Goal: Task Accomplishment & Management: Use online tool/utility

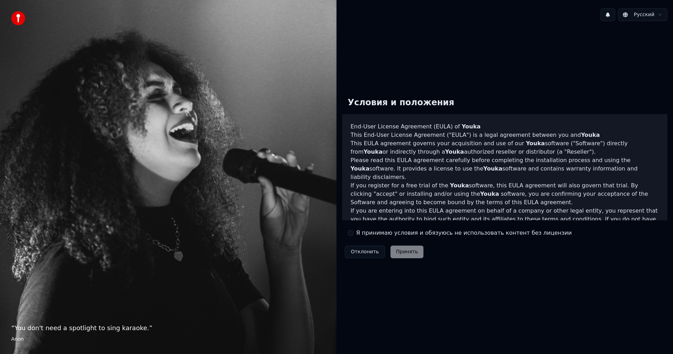
click at [354, 232] on div "Я принимаю условия и обязуюсь не использовать контент без лицензии" at bounding box center [460, 232] width 224 height 8
click at [350, 232] on button "Я принимаю условия и обязуюсь не использовать контент без лицензии" at bounding box center [351, 233] width 6 height 6
click at [395, 252] on button "Принять" at bounding box center [406, 251] width 33 height 13
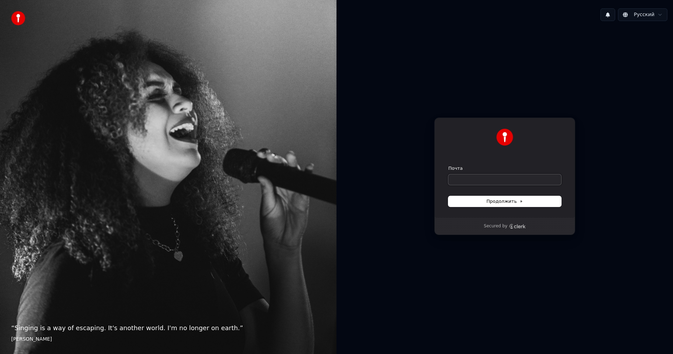
click at [497, 175] on input "Почта" at bounding box center [504, 179] width 113 height 11
click at [494, 180] on input "Почта" at bounding box center [504, 179] width 113 height 11
type input "*"
click at [484, 201] on button "Продолжить" at bounding box center [504, 201] width 113 height 11
type input "**********"
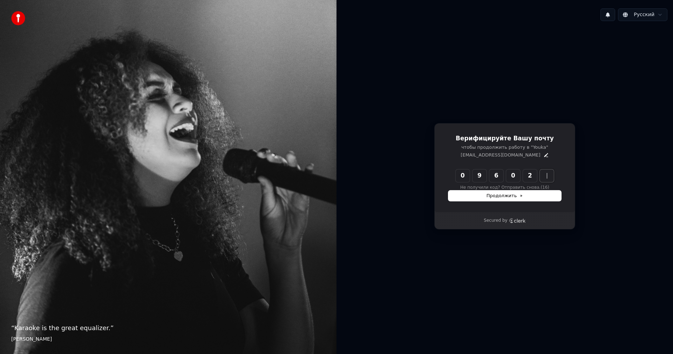
type input "******"
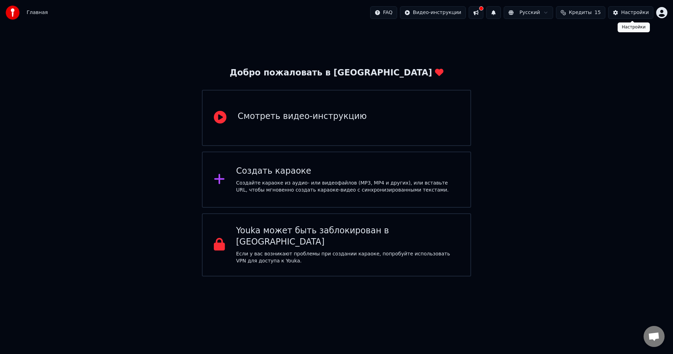
click at [629, 20] on div "Главная FAQ Видео-инструкции Русский Кредиты 15 Настройки" at bounding box center [336, 12] width 673 height 25
click at [630, 14] on div "Настройки" at bounding box center [635, 12] width 28 height 7
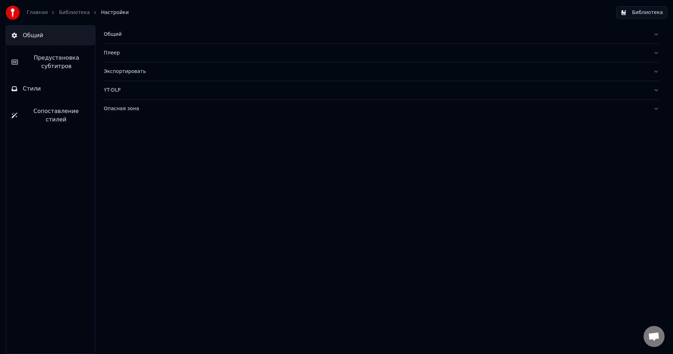
click at [71, 34] on button "Общий" at bounding box center [50, 36] width 89 height 20
click at [132, 34] on div "Общий" at bounding box center [376, 34] width 544 height 7
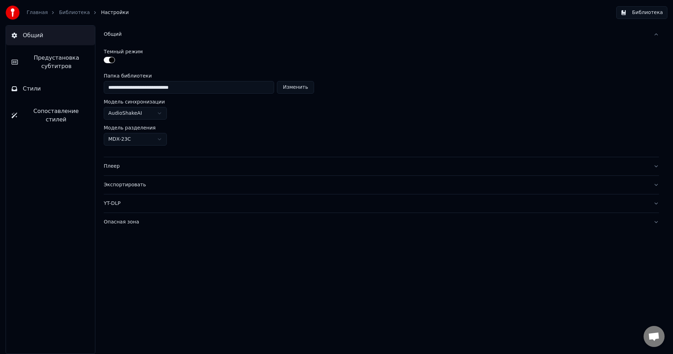
click at [148, 112] on html "**********" at bounding box center [336, 177] width 673 height 354
click at [150, 111] on html "**********" at bounding box center [336, 177] width 673 height 354
click at [215, 85] on input "**********" at bounding box center [189, 87] width 170 height 13
click at [137, 137] on html "**********" at bounding box center [336, 177] width 673 height 354
click at [142, 143] on html "**********" at bounding box center [336, 177] width 673 height 354
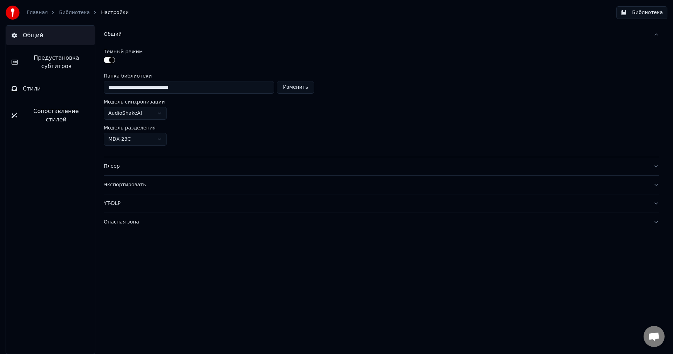
click at [139, 166] on div "Плеер" at bounding box center [376, 166] width 544 height 7
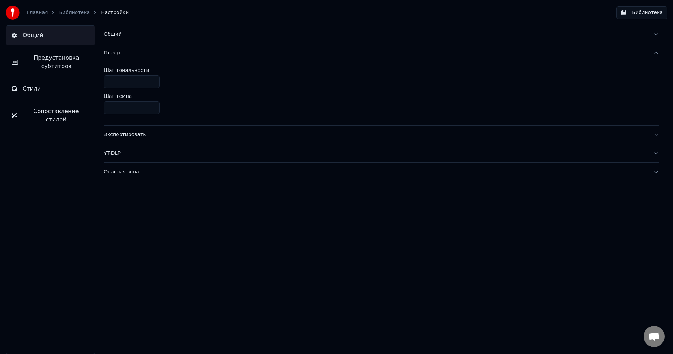
click at [162, 139] on button "Экспортировать" at bounding box center [381, 134] width 555 height 18
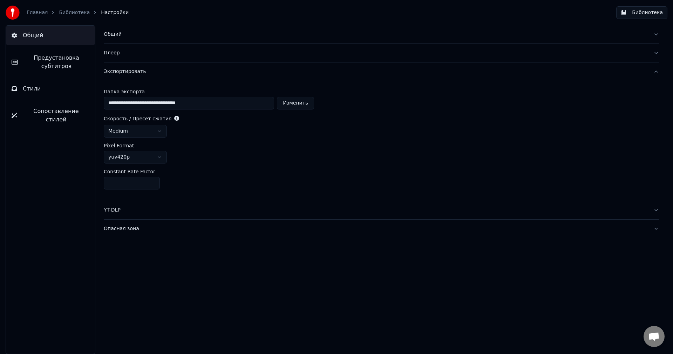
click at [154, 155] on html "**********" at bounding box center [336, 177] width 673 height 354
click at [157, 130] on html "**********" at bounding box center [336, 177] width 673 height 354
click at [55, 89] on button "Стили" at bounding box center [50, 89] width 89 height 20
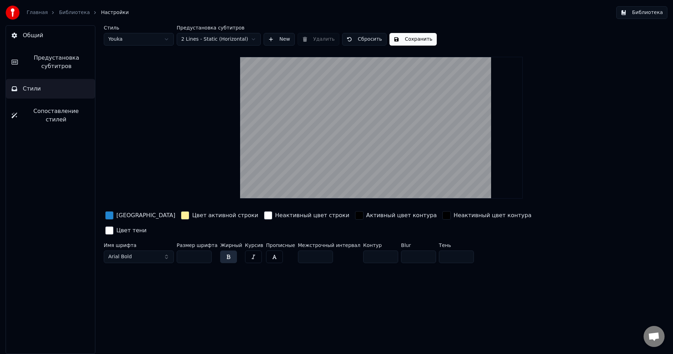
click at [166, 40] on html "Главная Библиотека Настройки Библиотека Общий Предустановка субтитров Стили Соп…" at bounding box center [336, 177] width 673 height 354
click at [152, 41] on html "Главная Библиотека Настройки Библиотека Общий Предустановка субтитров Стили Соп…" at bounding box center [336, 177] width 673 height 354
click at [151, 38] on html "Главная Библиотека Настройки Библиотека Общий Предустановка субтитров Стили Соп…" at bounding box center [336, 177] width 673 height 354
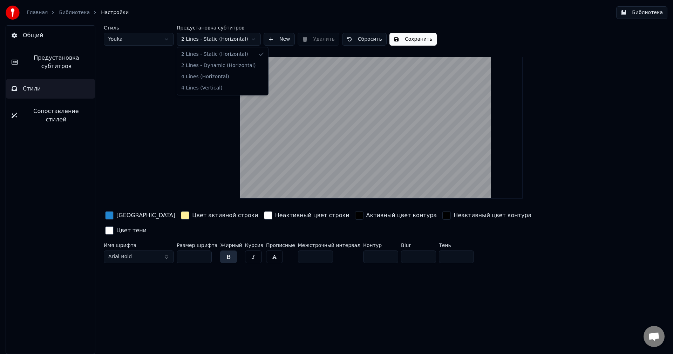
click at [197, 41] on html "Главная Библиотека Настройки Библиотека Общий Предустановка субтитров Стили Соп…" at bounding box center [336, 177] width 673 height 354
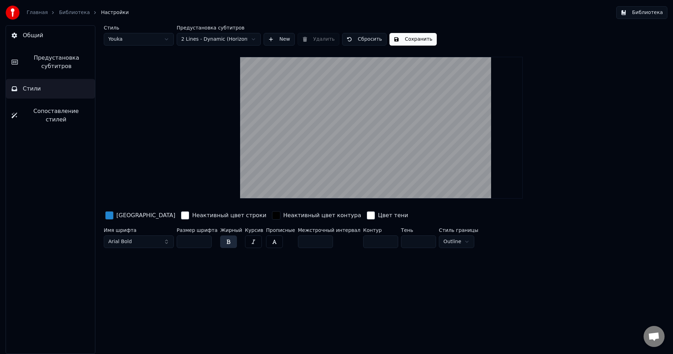
click at [211, 42] on html "Главная Библиотека Настройки Библиотека Общий Предустановка субтитров Стили Соп…" at bounding box center [336, 177] width 673 height 354
click at [212, 41] on html "Главная Библиотека Настройки Библиотека Общий Предустановка субтитров Стили Соп…" at bounding box center [336, 177] width 673 height 354
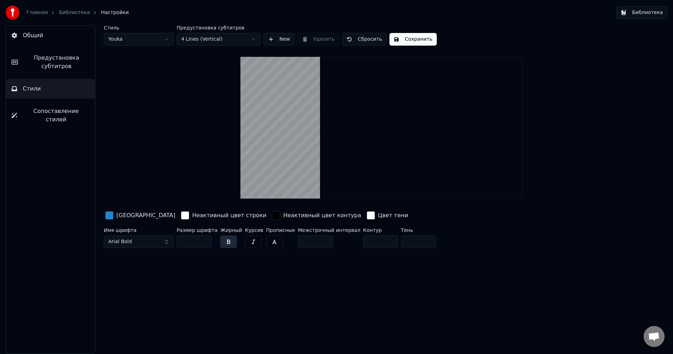
click at [209, 41] on html "Главная Библиотека Настройки Библиотека Общий Предустановка субтитров Стили Соп…" at bounding box center [336, 177] width 673 height 354
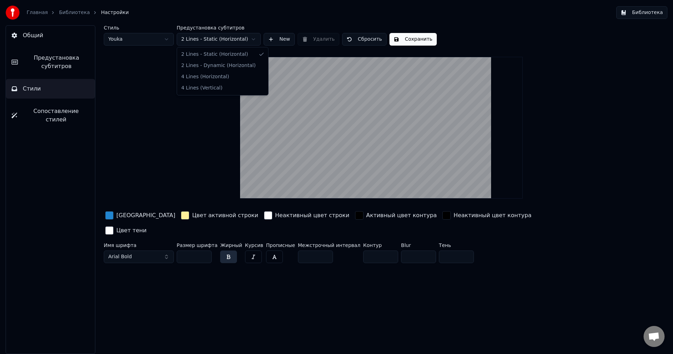
click at [216, 41] on html "Главная Библиотека Настройки Библиотека Общий Предустановка субтитров Стили Соп…" at bounding box center [336, 177] width 673 height 354
click at [225, 40] on html "Главная Библиотека Настройки Библиотека Общий Предустановка субтитров Стили Соп…" at bounding box center [336, 177] width 673 height 354
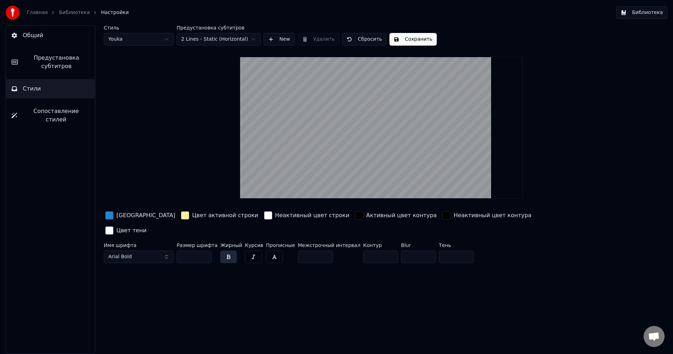
click at [275, 42] on button "New" at bounding box center [279, 39] width 31 height 13
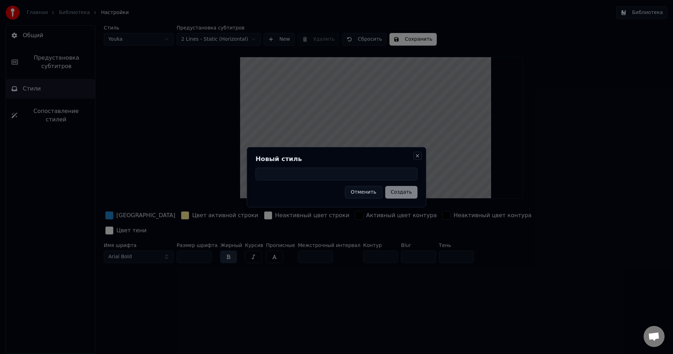
click at [418, 156] on button "Close" at bounding box center [418, 156] width 6 height 6
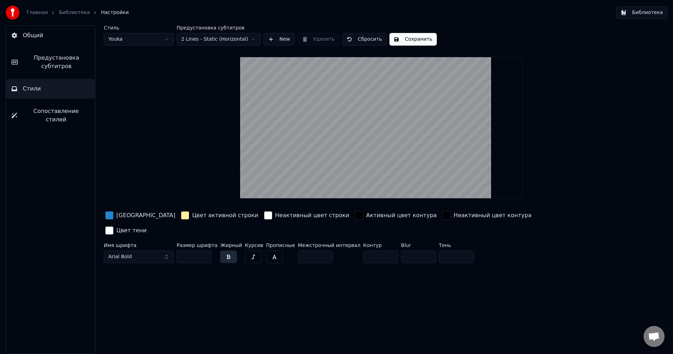
click at [205, 250] on input "**" at bounding box center [194, 256] width 35 height 13
click at [206, 250] on input "**" at bounding box center [194, 256] width 35 height 13
click at [206, 250] on input "***" at bounding box center [194, 256] width 35 height 13
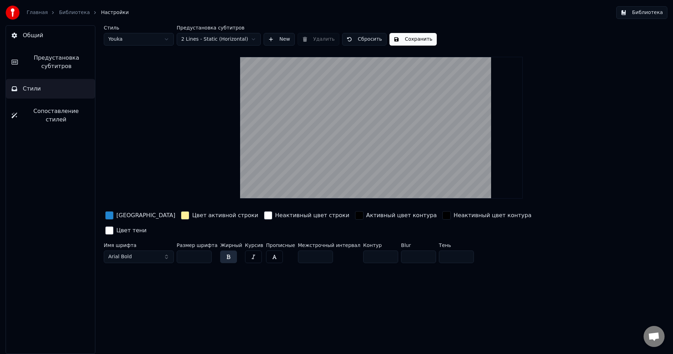
click at [206, 250] on input "***" at bounding box center [194, 256] width 35 height 13
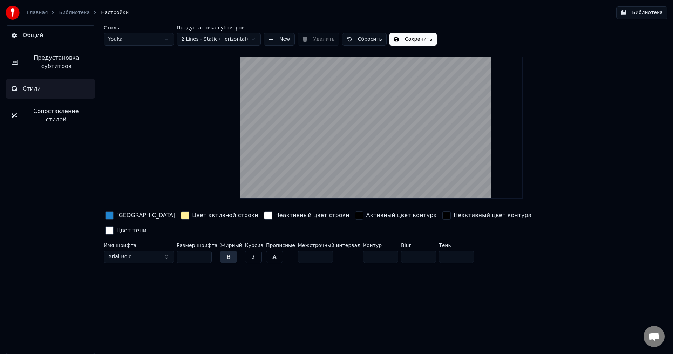
click at [206, 250] on input "***" at bounding box center [194, 256] width 35 height 13
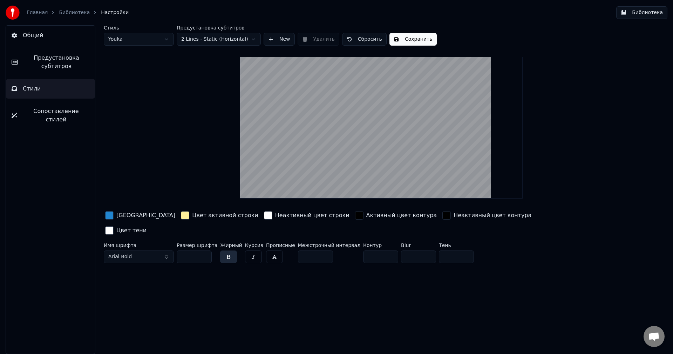
click at [206, 250] on input "***" at bounding box center [194, 256] width 35 height 13
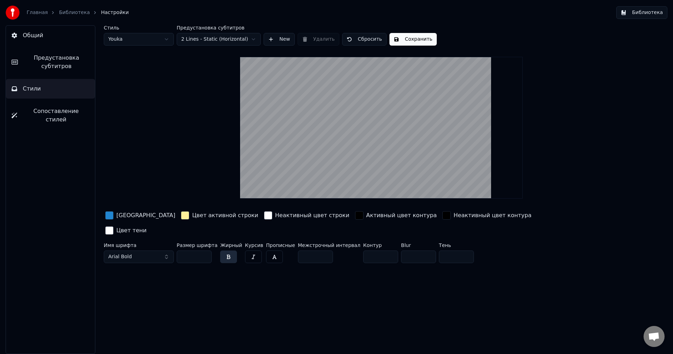
click at [206, 250] on input "***" at bounding box center [194, 256] width 35 height 13
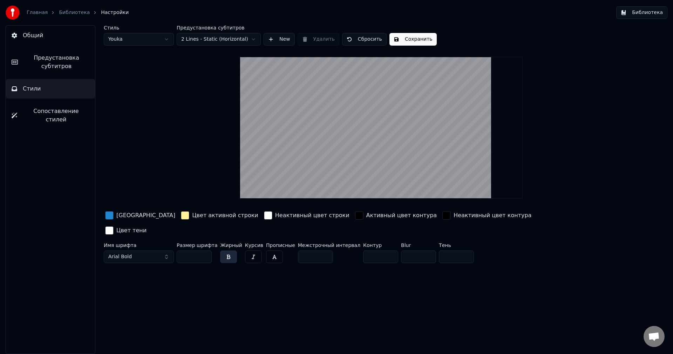
click at [204, 250] on input "***" at bounding box center [194, 256] width 35 height 13
click at [163, 250] on button "Arial Bold" at bounding box center [139, 256] width 70 height 13
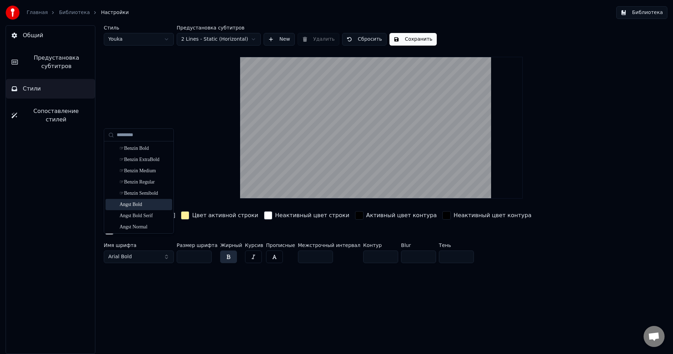
click at [133, 207] on div "Angst Bold" at bounding box center [144, 204] width 50 height 7
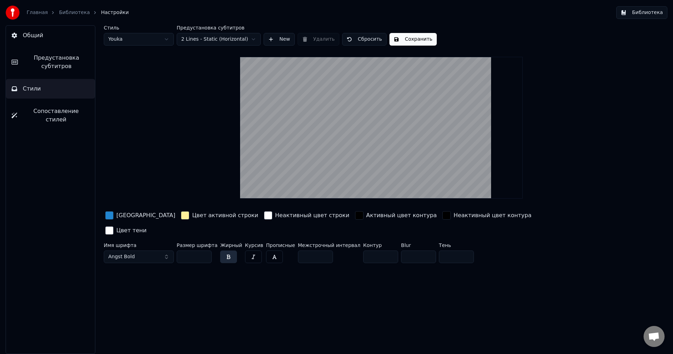
click at [159, 250] on button "Angst Bold" at bounding box center [139, 256] width 70 height 13
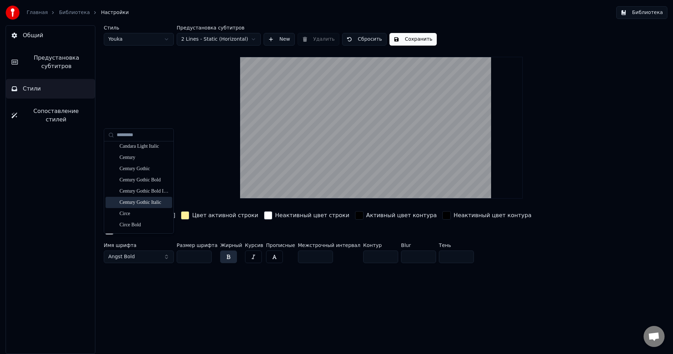
scroll to position [701, 0]
click at [132, 199] on div "Constantia" at bounding box center [144, 198] width 50 height 7
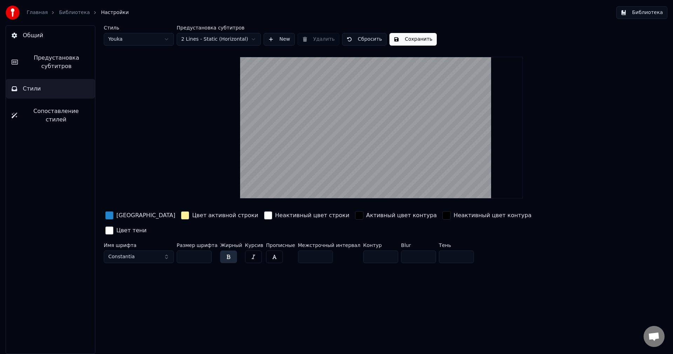
click at [140, 250] on button "Constantia" at bounding box center [139, 256] width 70 height 13
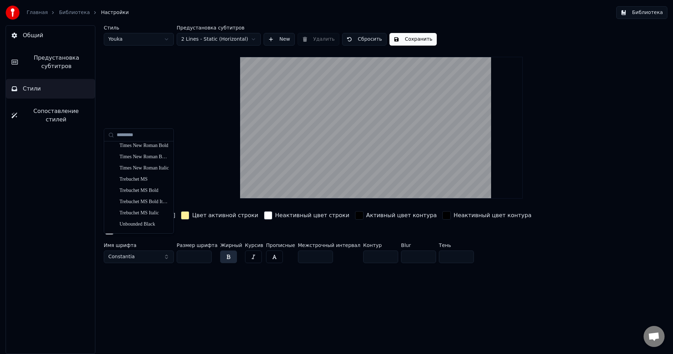
scroll to position [2698, 0]
click at [139, 153] on div "Times New Roman" at bounding box center [144, 151] width 50 height 7
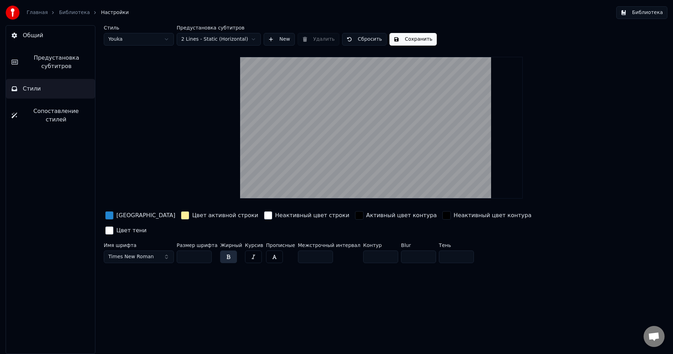
click at [157, 250] on button "Times New Roman" at bounding box center [139, 256] width 70 height 13
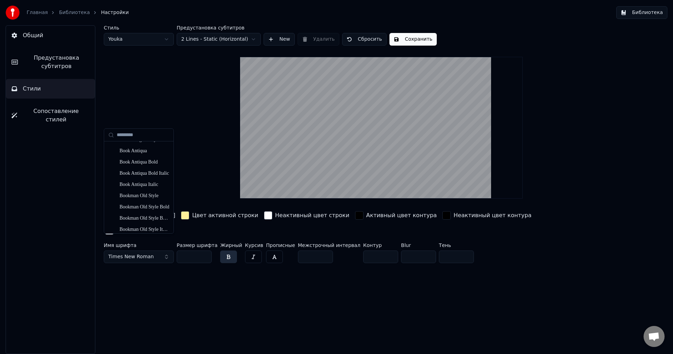
scroll to position [165, 0]
click at [142, 153] on div "Arial Bold Italic" at bounding box center [144, 151] width 50 height 7
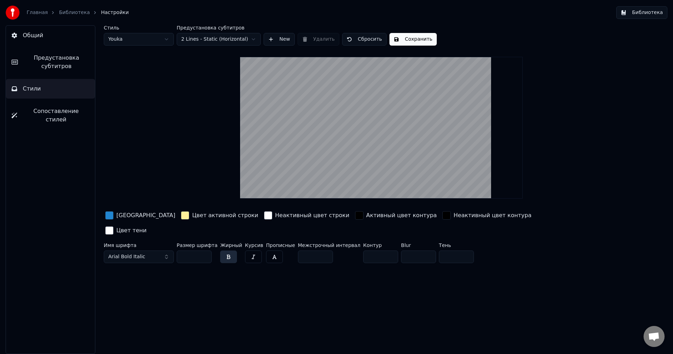
click at [165, 250] on button "Arial Bold Italic" at bounding box center [139, 256] width 70 height 13
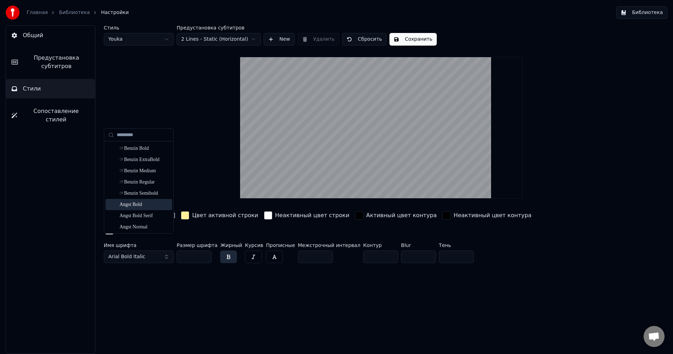
click at [142, 206] on div "Angst Bold" at bounding box center [144, 204] width 50 height 7
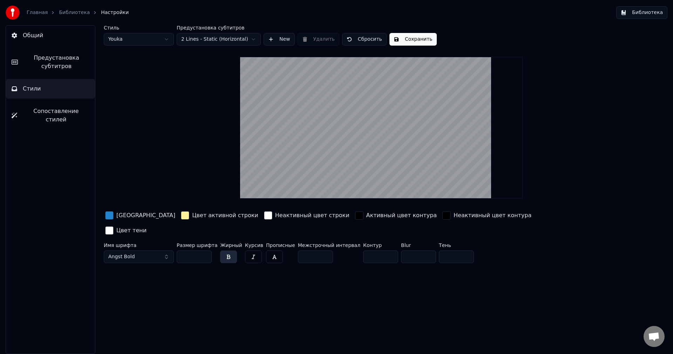
click at [157, 250] on button "Angst Bold" at bounding box center [139, 256] width 70 height 13
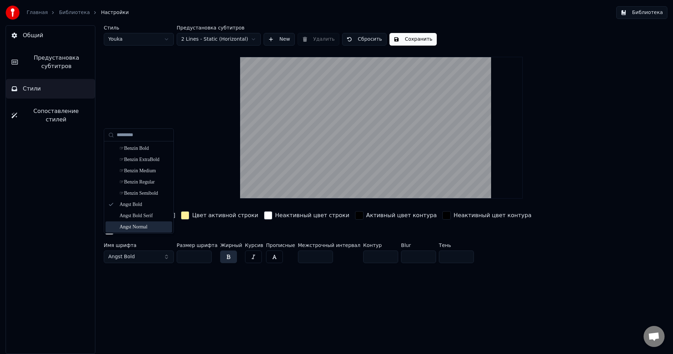
click at [147, 223] on div "Angst Normal" at bounding box center [138, 226] width 67 height 11
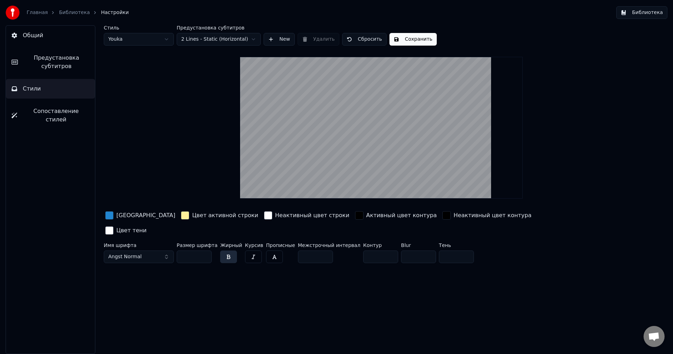
click at [166, 250] on button "Angst Normal" at bounding box center [139, 256] width 70 height 13
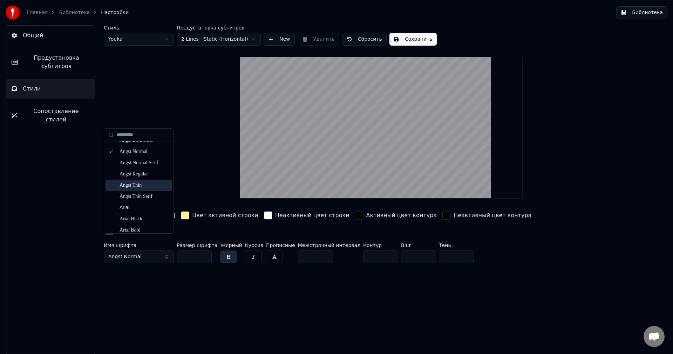
scroll to position [105, 0]
click at [139, 178] on div "Arial" at bounding box center [144, 177] width 50 height 7
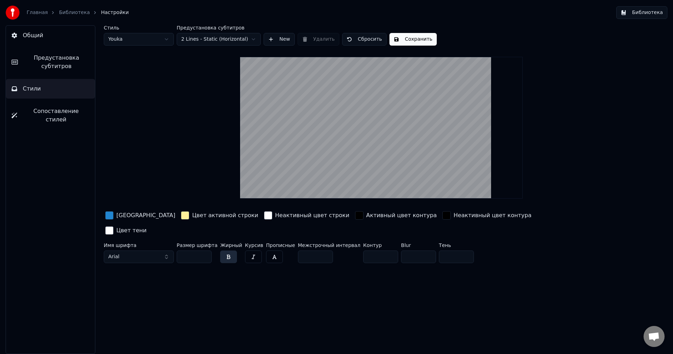
click at [142, 250] on button "Arial" at bounding box center [139, 256] width 70 height 13
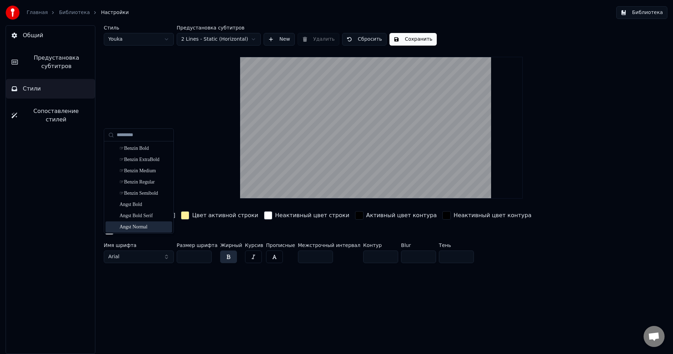
click at [144, 226] on div "Angst Normal" at bounding box center [144, 226] width 50 height 7
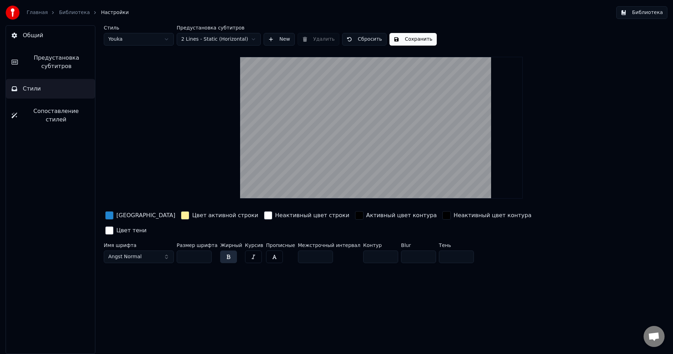
click at [148, 250] on button "Angst Normal" at bounding box center [139, 256] width 70 height 13
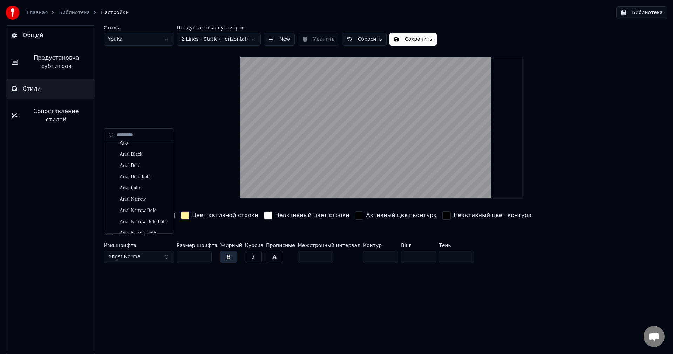
scroll to position [140, 0]
click at [142, 199] on div "Arial Narrow" at bounding box center [144, 198] width 50 height 7
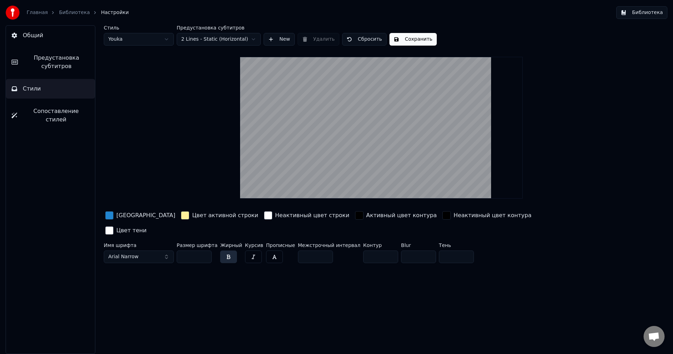
click at [140, 250] on button "Arial Narrow" at bounding box center [139, 256] width 70 height 13
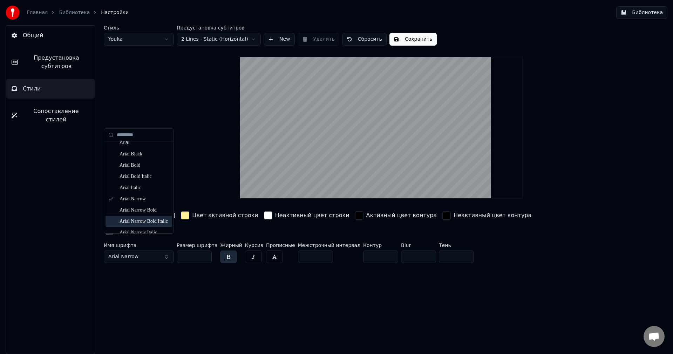
scroll to position [175, 0]
click at [139, 32] on div "Стиль Youka" at bounding box center [139, 35] width 70 height 20
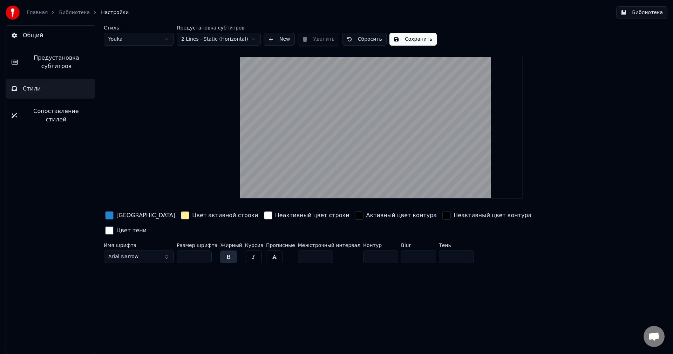
click at [138, 35] on html "Главная Библиотека Настройки Библиотека Общий Предустановка субтитров Стили Соп…" at bounding box center [336, 177] width 673 height 354
click at [141, 44] on html "Главная Библиотека Настройки Библиотека Общий Предустановка субтитров Стили Соп…" at bounding box center [336, 177] width 673 height 354
click at [138, 44] on html "Главная Библиотека Настройки Библиотека Общий Предустановка субтитров Стили Соп…" at bounding box center [336, 177] width 673 height 354
type input "***"
click at [154, 250] on button "Arial Narrow" at bounding box center [139, 256] width 70 height 13
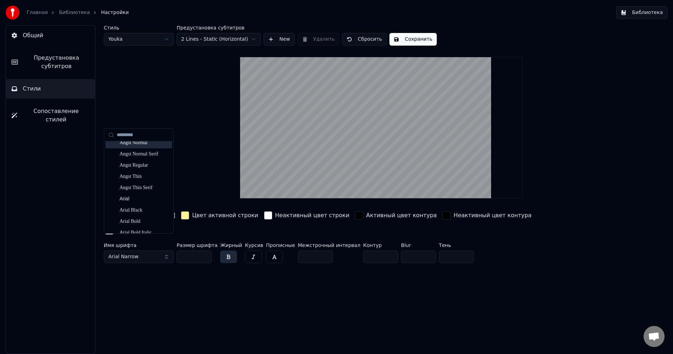
scroll to position [105, 0]
click at [141, 199] on div "Arial Bold" at bounding box center [144, 200] width 50 height 7
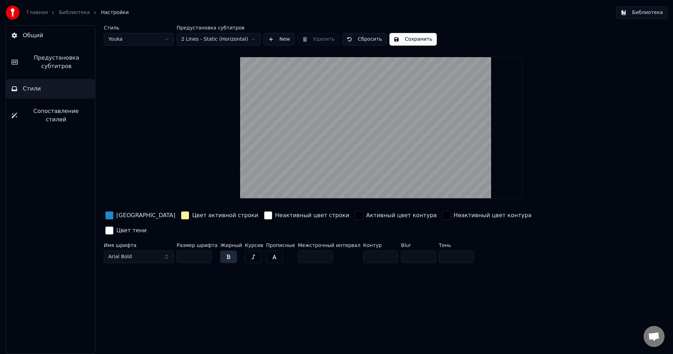
drag, startPoint x: 230, startPoint y: 240, endPoint x: 229, endPoint y: 243, distance: 3.5
click at [230, 250] on button "button" at bounding box center [228, 256] width 17 height 13
click at [228, 250] on button "button" at bounding box center [228, 256] width 17 height 13
click at [32, 112] on span "Сопоставление стилей" at bounding box center [56, 115] width 67 height 17
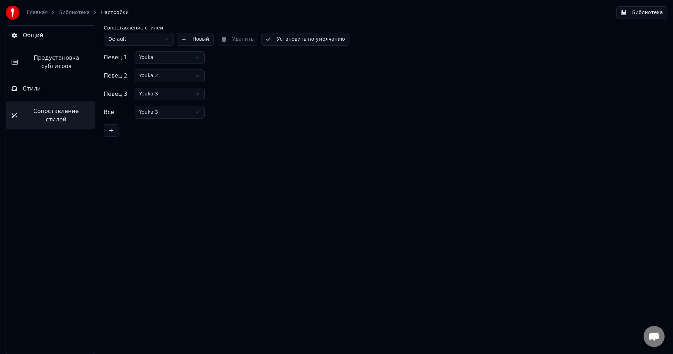
click at [34, 95] on button "Стили" at bounding box center [50, 89] width 89 height 20
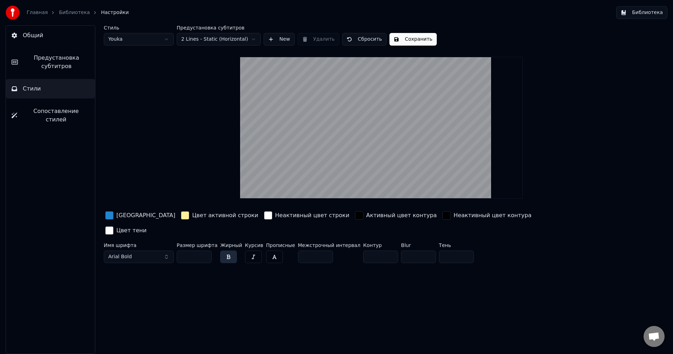
click at [54, 57] on span "Предустановка субтитров" at bounding box center [56, 62] width 66 height 17
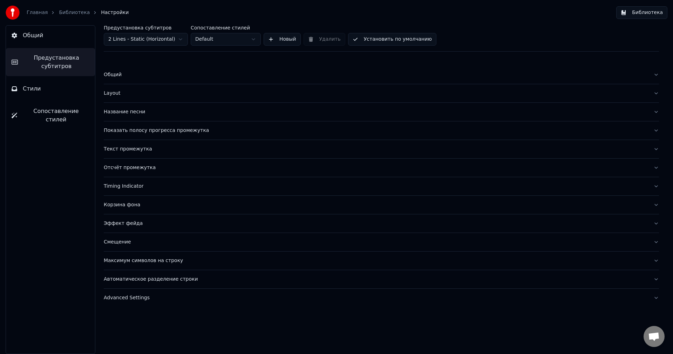
click at [132, 80] on button "Общий" at bounding box center [381, 75] width 555 height 18
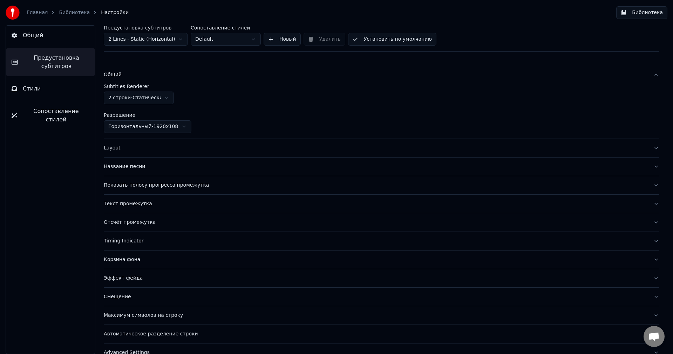
click at [136, 77] on div "Общий" at bounding box center [376, 74] width 544 height 7
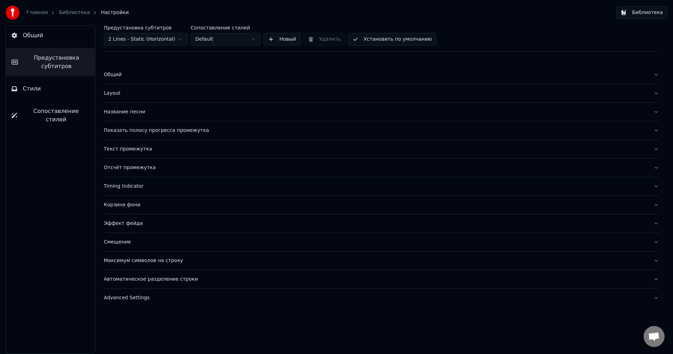
click at [141, 70] on button "Общий" at bounding box center [381, 75] width 555 height 18
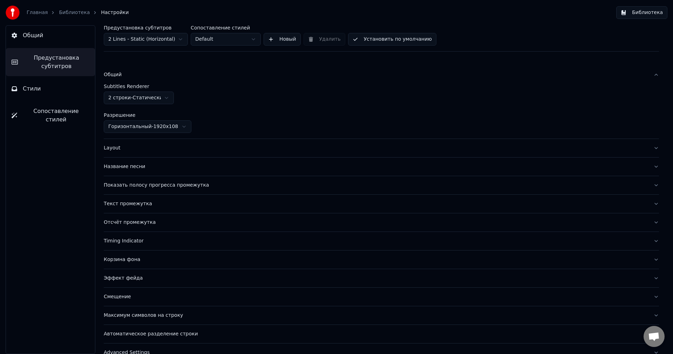
click at [145, 79] on button "Общий" at bounding box center [381, 75] width 555 height 18
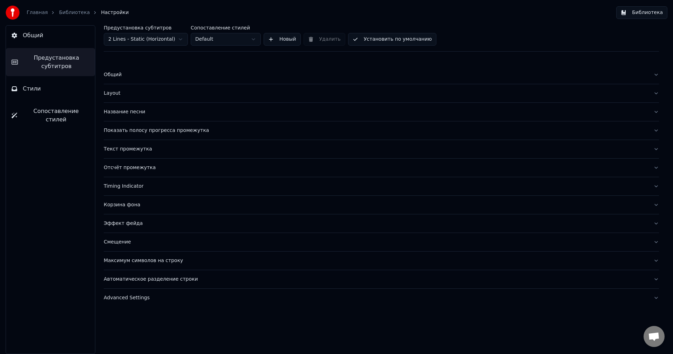
click at [149, 108] on div "Название песни" at bounding box center [376, 111] width 544 height 7
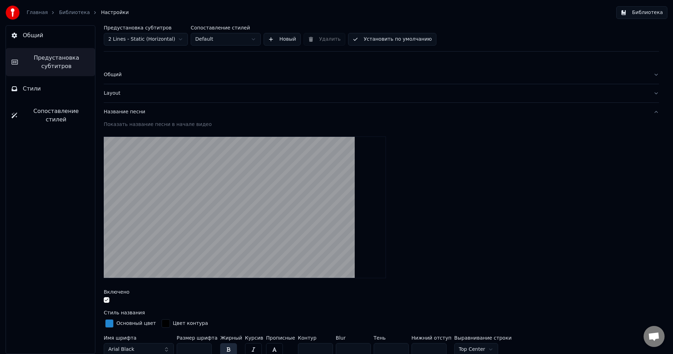
click at [153, 110] on div "Название песни" at bounding box center [376, 111] width 544 height 7
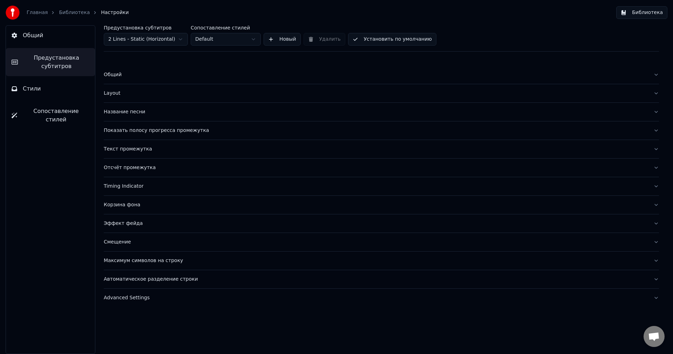
click at [187, 265] on button "Максимум символов на строку" at bounding box center [381, 260] width 555 height 18
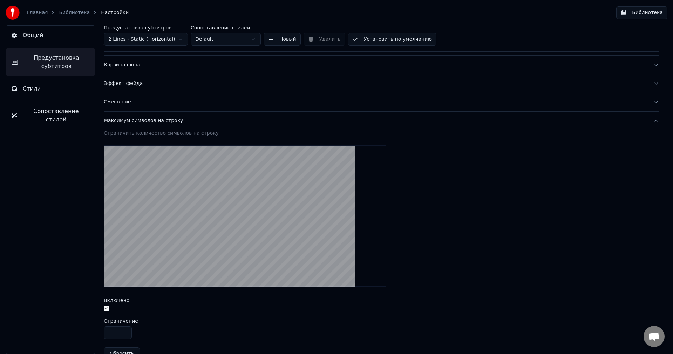
scroll to position [140, 0]
click at [188, 122] on div "Максимум символов на строку" at bounding box center [376, 120] width 544 height 7
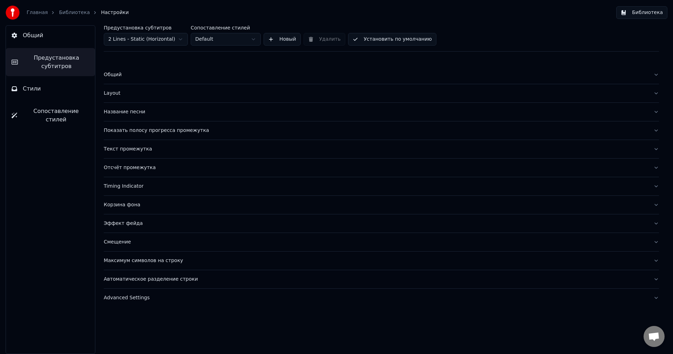
click at [152, 111] on div "Название песни" at bounding box center [376, 111] width 544 height 7
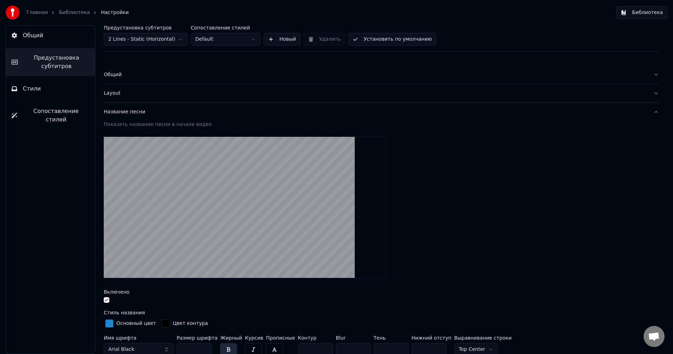
click at [152, 112] on div "Название песни" at bounding box center [376, 111] width 544 height 7
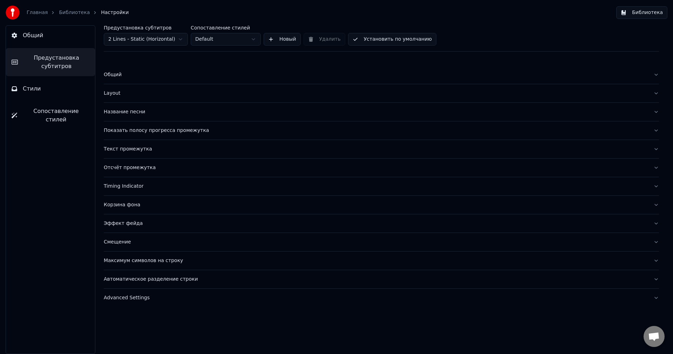
click at [141, 94] on div "Layout" at bounding box center [376, 93] width 544 height 7
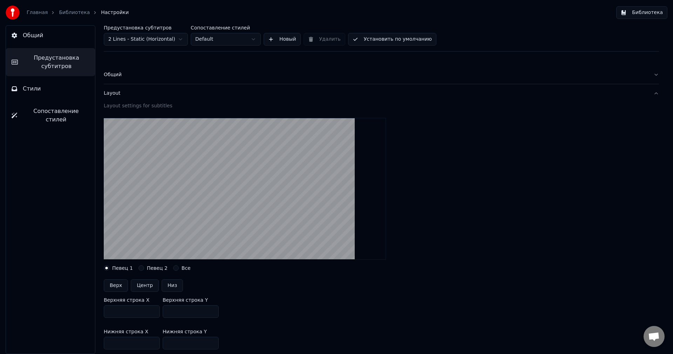
click at [141, 94] on div "Layout" at bounding box center [376, 93] width 544 height 7
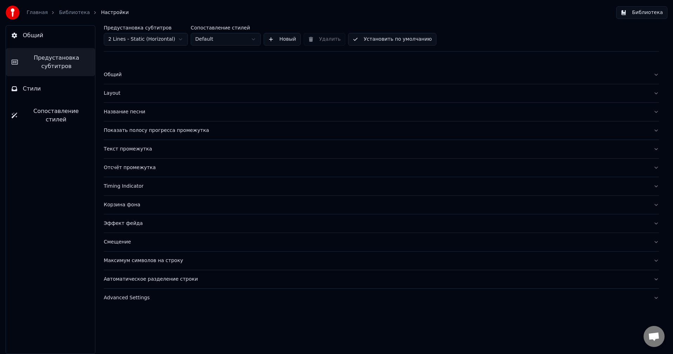
click at [140, 82] on button "Общий" at bounding box center [381, 75] width 555 height 18
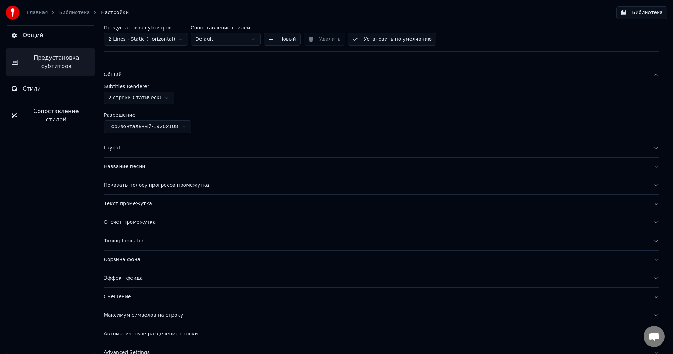
click at [143, 81] on button "Общий" at bounding box center [381, 75] width 555 height 18
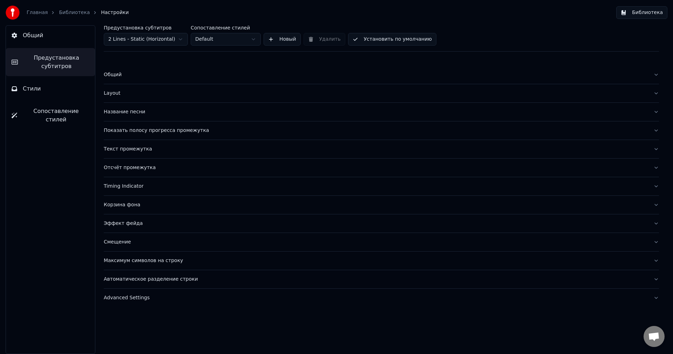
click at [61, 37] on button "Общий" at bounding box center [50, 36] width 89 height 20
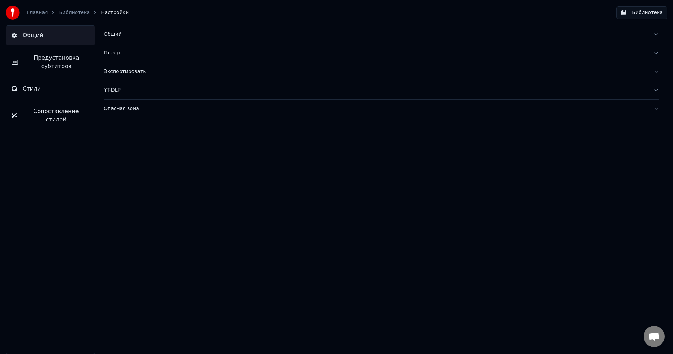
click at [67, 10] on link "Библиотека" at bounding box center [74, 12] width 31 height 7
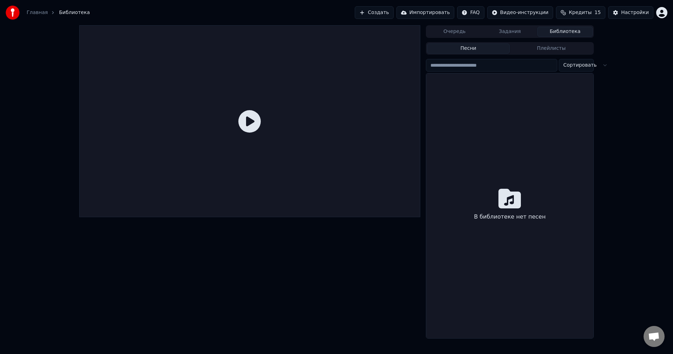
click at [45, 12] on div "Главная" at bounding box center [41, 12] width 29 height 7
click at [41, 12] on link "Главная" at bounding box center [37, 12] width 21 height 7
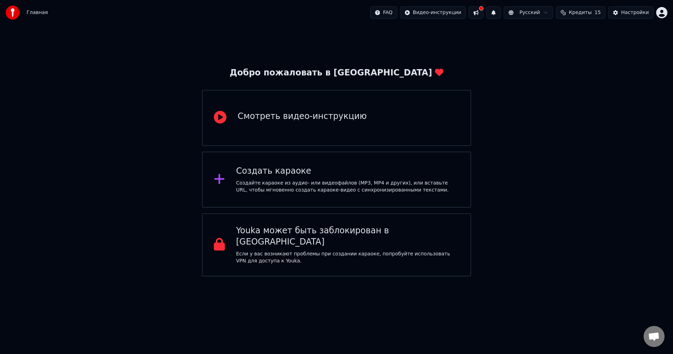
click at [240, 132] on div "Смотреть видео-инструкцию" at bounding box center [336, 118] width 269 height 56
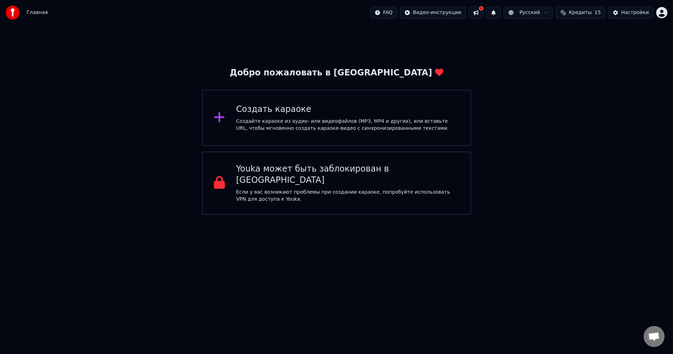
click at [267, 128] on div "Создайте караоке из аудио- или видеофайлов (MP3, MP4 и других), или вставьте UR…" at bounding box center [347, 125] width 223 height 14
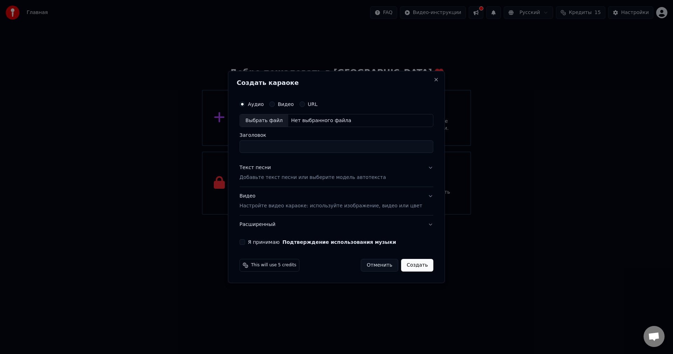
click at [275, 103] on button "Видео" at bounding box center [272, 104] width 6 height 6
click at [264, 104] on label "Аудио" at bounding box center [256, 104] width 16 height 5
click at [245, 104] on button "Аудио" at bounding box center [242, 104] width 6 height 6
click at [285, 103] on div "Видео" at bounding box center [281, 104] width 25 height 6
click at [275, 103] on button "Видео" at bounding box center [272, 104] width 6 height 6
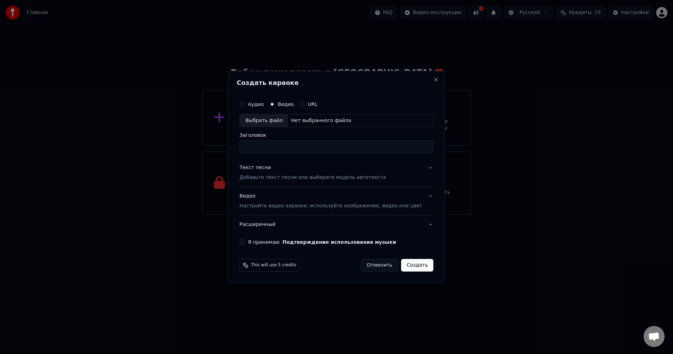
click at [245, 104] on button "Аудио" at bounding box center [242, 104] width 6 height 6
click at [275, 105] on button "Видео" at bounding box center [272, 104] width 6 height 6
click at [317, 122] on div "Нет выбранного файла" at bounding box center [321, 120] width 66 height 7
click at [264, 106] on label "Аудио" at bounding box center [256, 104] width 16 height 5
click at [245, 106] on button "Аудио" at bounding box center [242, 104] width 6 height 6
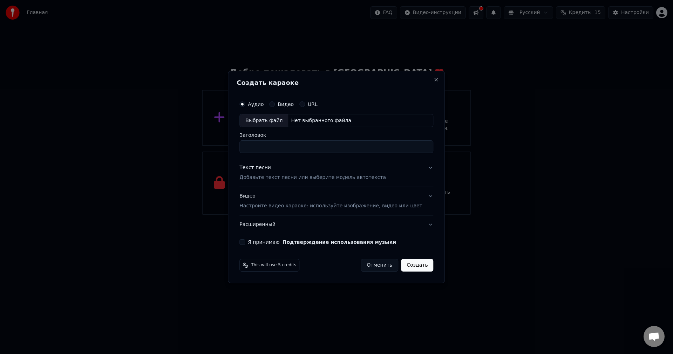
click at [300, 119] on div "Нет выбранного файла" at bounding box center [321, 120] width 66 height 7
type input "**********"
click at [289, 163] on button "Текст песни Добавьте текст песни или выберите модель автотекста" at bounding box center [336, 173] width 194 height 28
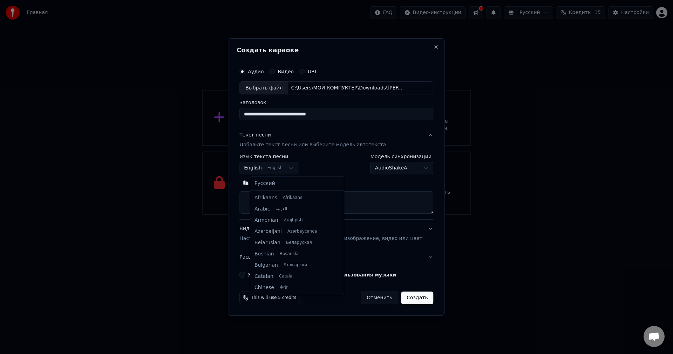
click at [293, 167] on body "**********" at bounding box center [336, 107] width 673 height 214
select select "**"
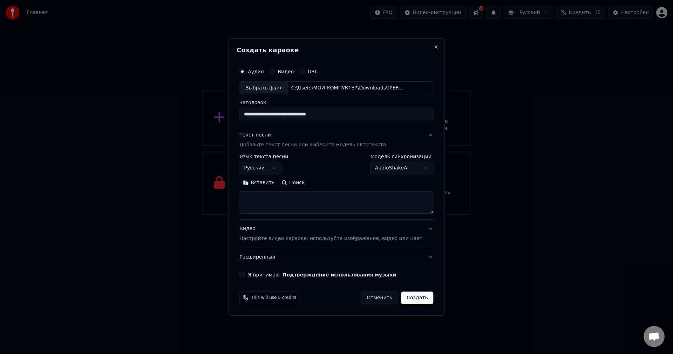
click at [404, 165] on body "**********" at bounding box center [336, 107] width 673 height 214
click at [264, 183] on button "Вставить" at bounding box center [258, 182] width 39 height 11
click at [326, 185] on button "Развернуть" at bounding box center [331, 182] width 44 height 11
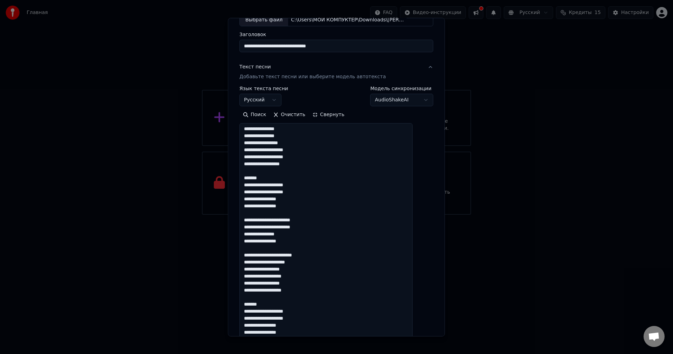
scroll to position [70, 0]
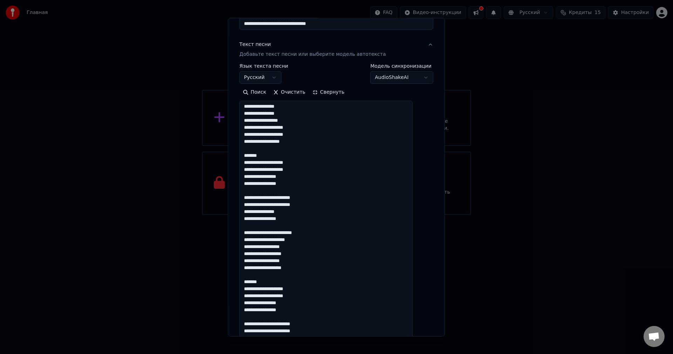
drag, startPoint x: 274, startPoint y: 157, endPoint x: 237, endPoint y: 152, distance: 36.7
click at [237, 152] on div "**********" at bounding box center [336, 177] width 217 height 318
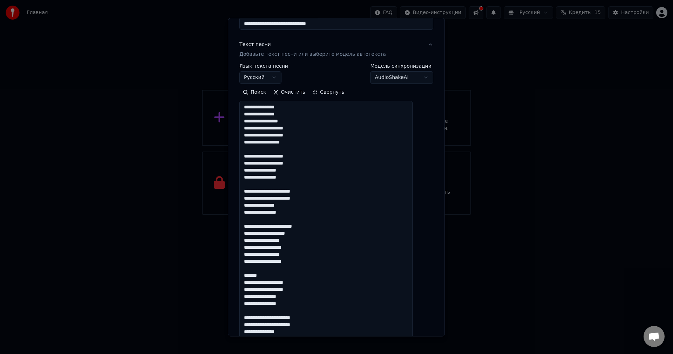
scroll to position [0, 0]
drag, startPoint x: 256, startPoint y: 226, endPoint x: 239, endPoint y: 224, distance: 16.5
click at [239, 224] on div "**********" at bounding box center [336, 177] width 217 height 318
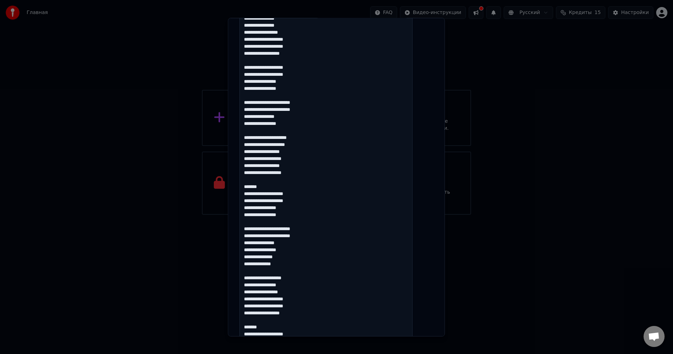
scroll to position [175, 0]
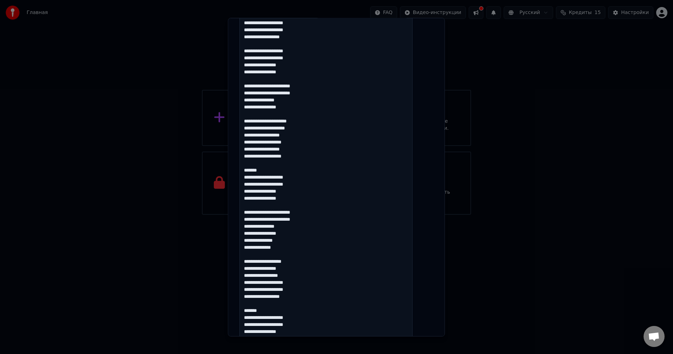
drag, startPoint x: 271, startPoint y: 169, endPoint x: 245, endPoint y: 173, distance: 25.6
click at [245, 173] on div "**********" at bounding box center [336, 222] width 199 height 713
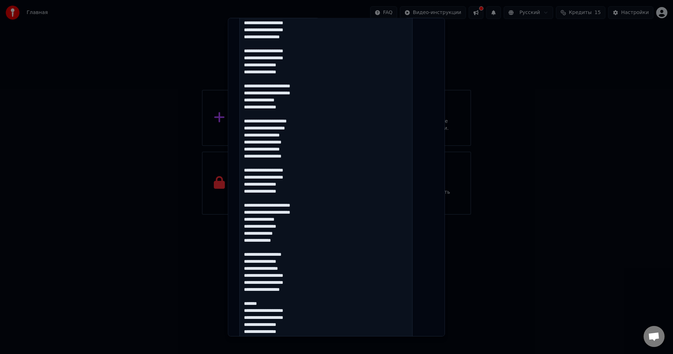
drag, startPoint x: 305, startPoint y: 233, endPoint x: 247, endPoint y: 234, distance: 58.5
click at [247, 234] on textarea at bounding box center [325, 253] width 173 height 517
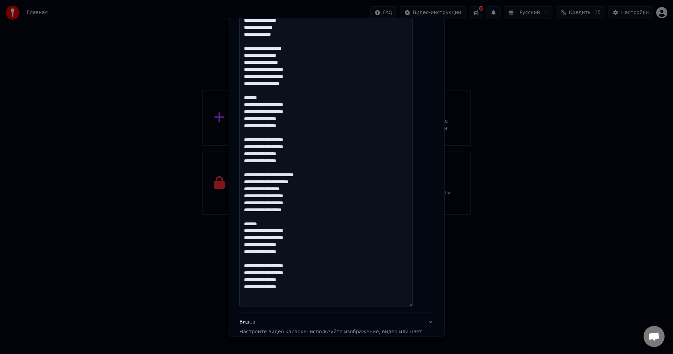
scroll to position [385, 0]
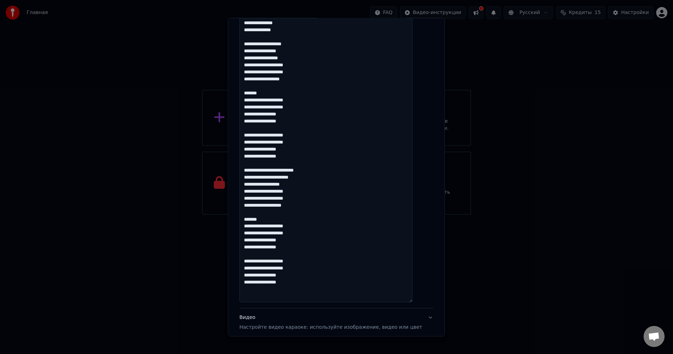
drag, startPoint x: 302, startPoint y: 282, endPoint x: 239, endPoint y: 43, distance: 247.3
click at [239, 43] on div "**********" at bounding box center [336, 177] width 217 height 318
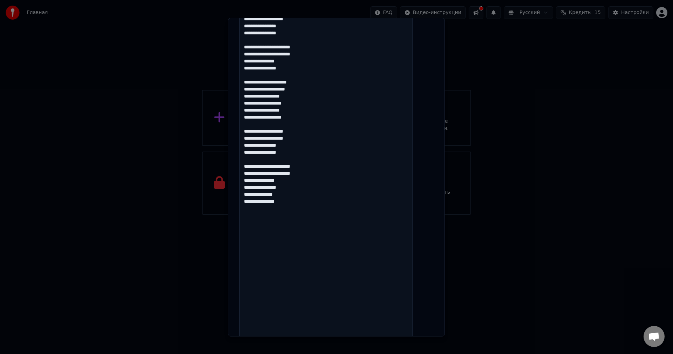
scroll to position [210, 0]
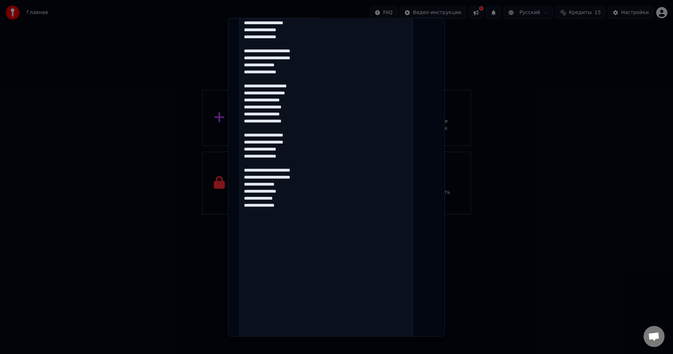
drag, startPoint x: 300, startPoint y: 215, endPoint x: 246, endPoint y: 198, distance: 56.5
click at [246, 198] on div "**********" at bounding box center [336, 187] width 199 height 713
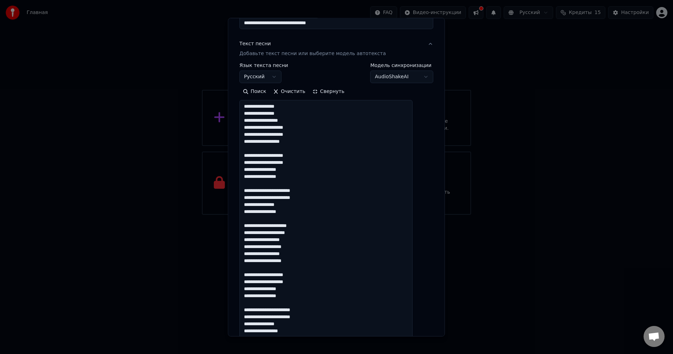
scroll to position [70, 0]
type textarea "**********"
click at [322, 92] on button "Свернуть" at bounding box center [328, 92] width 39 height 11
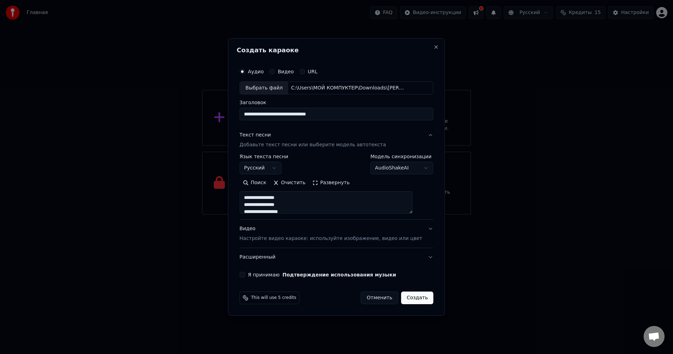
click at [274, 257] on button "Расширенный" at bounding box center [336, 257] width 194 height 18
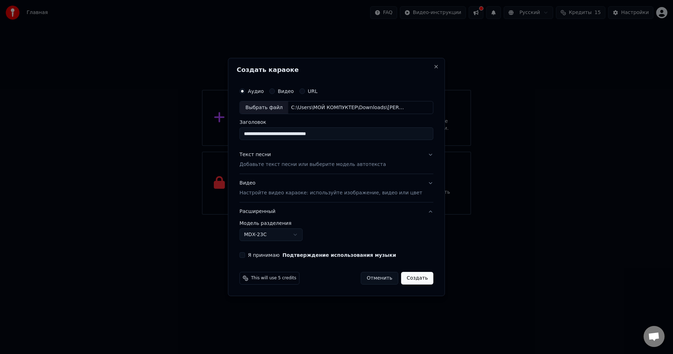
click at [283, 211] on button "Расширенный" at bounding box center [336, 211] width 194 height 18
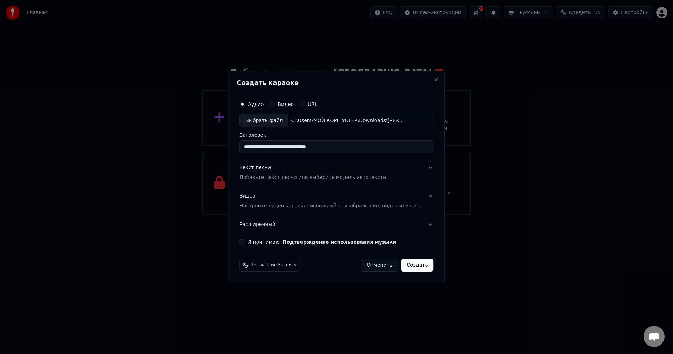
click at [245, 240] on button "Я принимаю Подтверждение использования музыки" at bounding box center [242, 242] width 6 height 6
click at [404, 264] on button "Создать" at bounding box center [417, 265] width 32 height 13
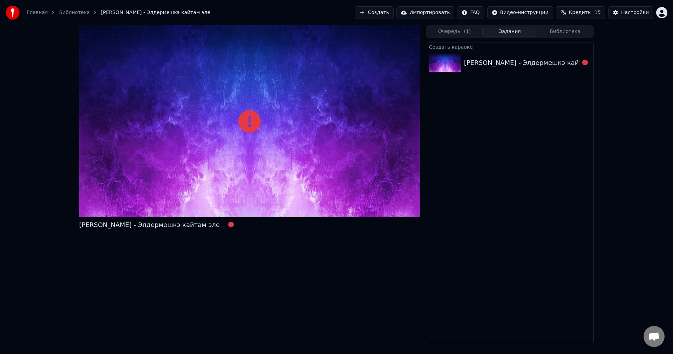
click at [399, 223] on div "[PERSON_NAME] - Элдермешкэ кайтам эле" at bounding box center [249, 226] width 341 height 13
drag, startPoint x: 238, startPoint y: 141, endPoint x: 245, endPoint y: 121, distance: 20.6
click at [239, 141] on div at bounding box center [249, 121] width 341 height 192
click at [245, 121] on icon at bounding box center [249, 121] width 22 height 22
click at [244, 122] on icon at bounding box center [249, 121] width 22 height 22
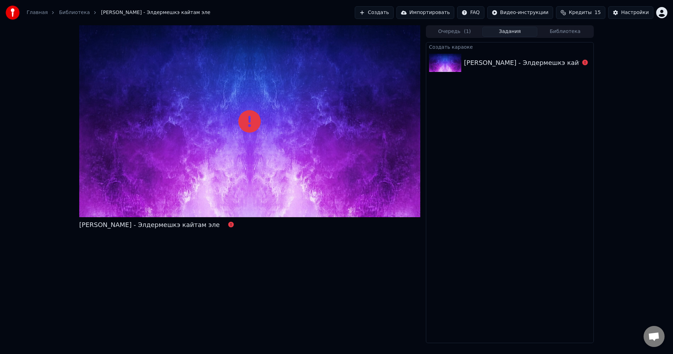
click at [228, 222] on icon at bounding box center [231, 224] width 6 height 6
click at [228, 223] on icon at bounding box center [231, 224] width 6 height 6
click at [461, 57] on img at bounding box center [445, 63] width 32 height 18
click at [444, 57] on img at bounding box center [445, 63] width 32 height 18
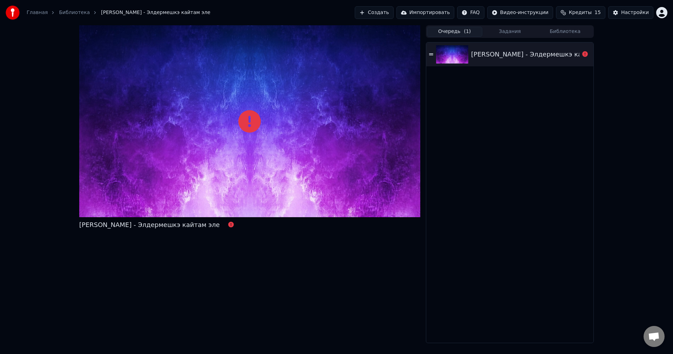
click at [454, 29] on button "Очередь ( 1 )" at bounding box center [454, 32] width 55 height 10
click at [505, 54] on div "[PERSON_NAME] - Элдермешкэ кайтам эле" at bounding box center [541, 54] width 141 height 10
click at [461, 46] on img at bounding box center [452, 54] width 32 height 18
click at [520, 54] on div "[PERSON_NAME] - Элдермешкэ кайтам эле" at bounding box center [541, 54] width 141 height 10
click at [257, 88] on div at bounding box center [249, 121] width 341 height 192
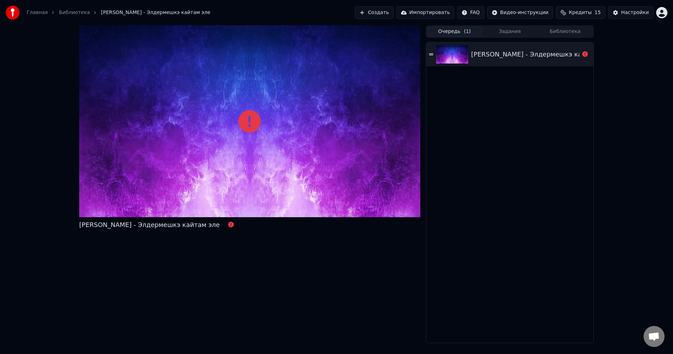
click at [445, 38] on div "Очередь ( 1 ) Задания Библиотека [PERSON_NAME] - Элдермешкэ кайтам эле" at bounding box center [510, 183] width 168 height 317
click at [447, 34] on button "Очередь ( 1 )" at bounding box center [454, 32] width 55 height 10
drag, startPoint x: 480, startPoint y: 56, endPoint x: 300, endPoint y: 91, distance: 184.1
click at [43, 195] on div "[PERSON_NAME] - Элдермешкэ кайтам эле Очередь ( 1 ) Задания Библиотека [PERSON_…" at bounding box center [336, 183] width 673 height 317
click at [231, 119] on div at bounding box center [249, 121] width 341 height 192
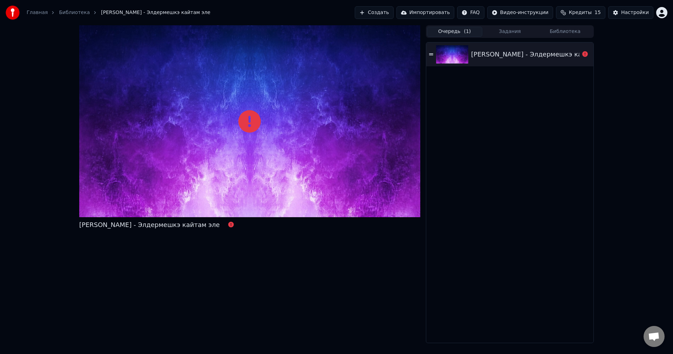
click at [242, 121] on icon at bounding box center [249, 121] width 22 height 22
click at [242, 122] on icon at bounding box center [249, 121] width 22 height 22
click at [245, 121] on icon at bounding box center [249, 121] width 22 height 22
drag, startPoint x: 128, startPoint y: 270, endPoint x: 148, endPoint y: 252, distance: 27.3
click at [130, 270] on div "[PERSON_NAME] - Элдермешкэ кайтам эле" at bounding box center [249, 183] width 341 height 317
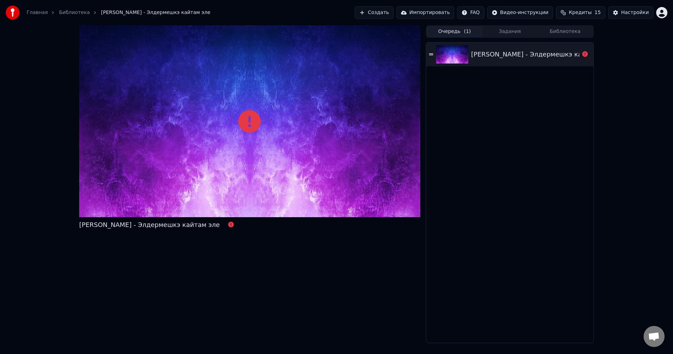
click at [162, 223] on div "[PERSON_NAME] - Элдермешкэ кайтам эле" at bounding box center [149, 225] width 141 height 10
drag, startPoint x: 162, startPoint y: 223, endPoint x: 213, endPoint y: 210, distance: 53.0
click at [166, 221] on div "[PERSON_NAME] - Элдермешкэ кайтам эле" at bounding box center [149, 225] width 141 height 10
